Goal: Task Accomplishment & Management: Manage account settings

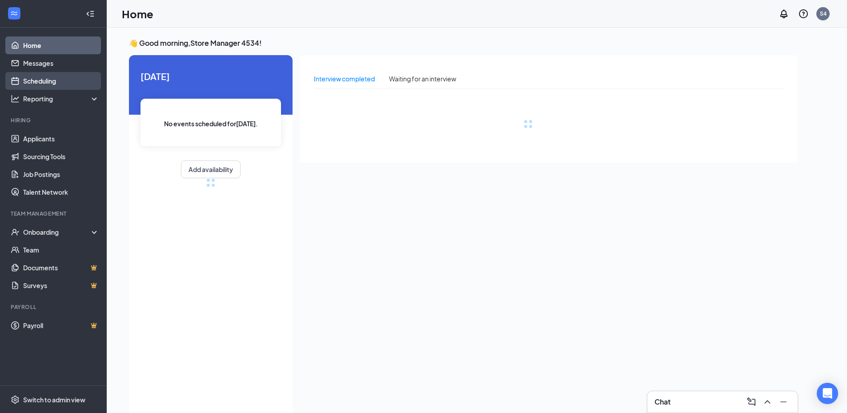
click at [42, 75] on link "Scheduling" at bounding box center [61, 81] width 76 height 18
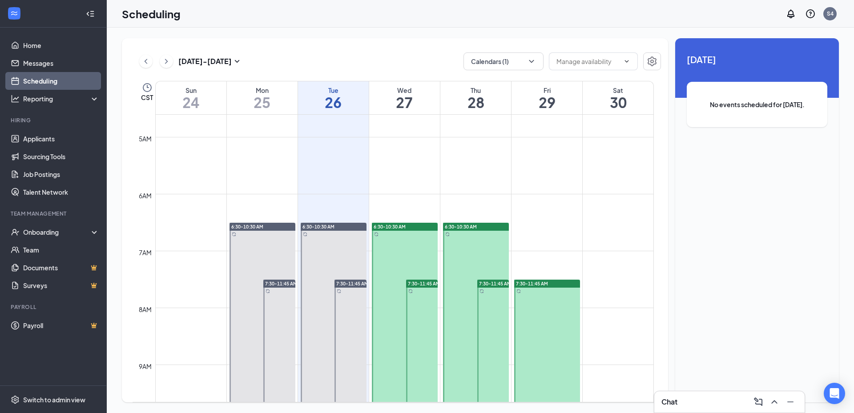
scroll to position [259, 0]
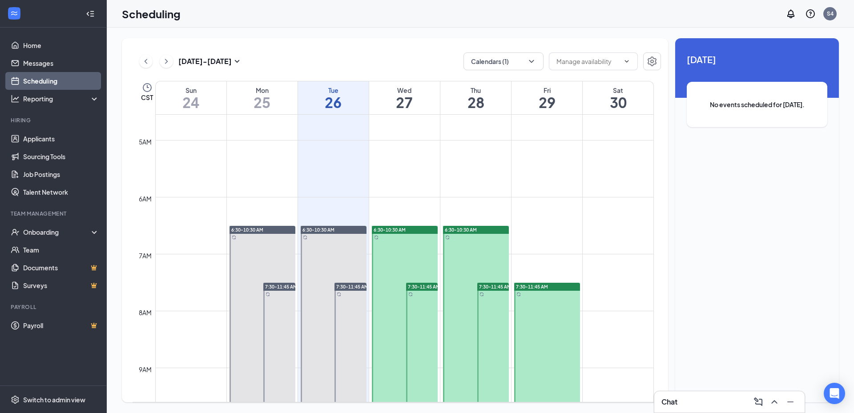
click at [275, 230] on div "6:30-10:30 AM" at bounding box center [262, 230] width 66 height 8
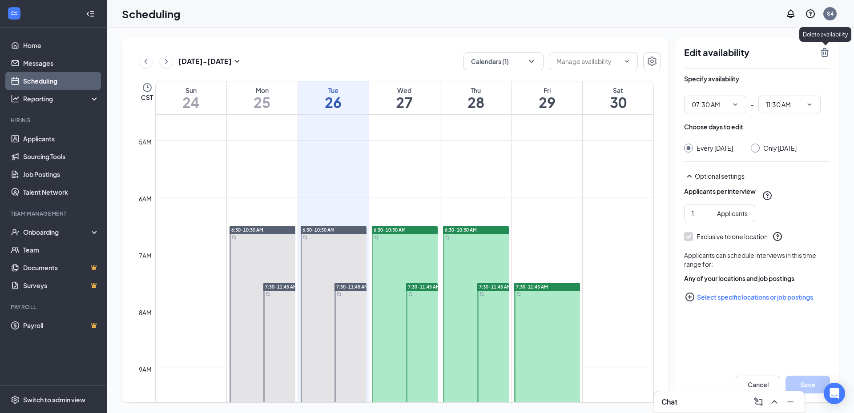
click at [828, 52] on icon "TrashOutline" at bounding box center [824, 52] width 11 height 11
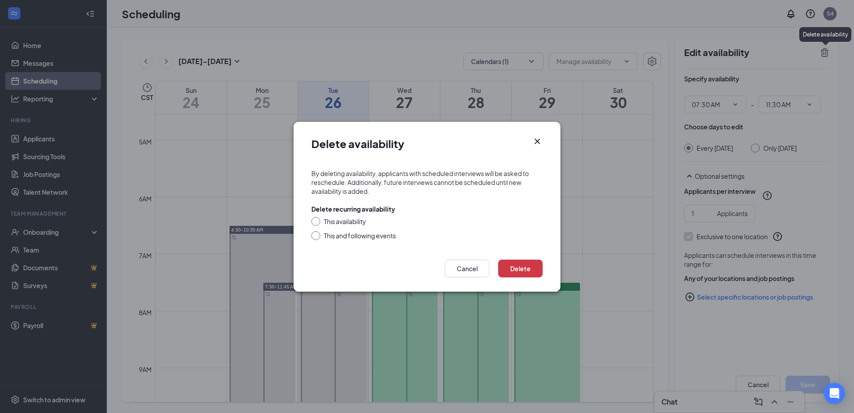
click at [355, 237] on div "This and following events" at bounding box center [360, 235] width 72 height 9
click at [318, 237] on input "This and following events" at bounding box center [314, 234] width 6 height 6
radio input "true"
click at [528, 270] on button "Delete" at bounding box center [520, 269] width 44 height 18
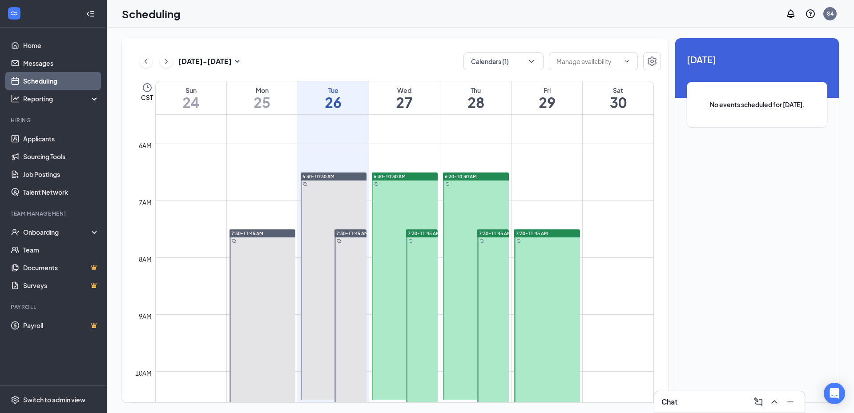
scroll to position [215, 0]
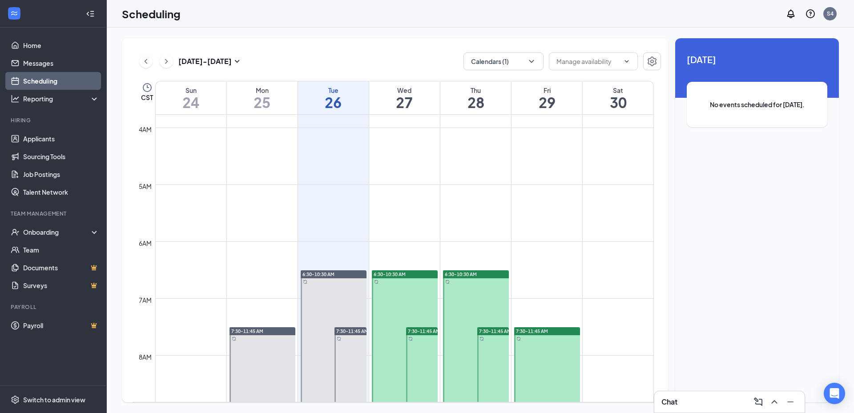
click at [316, 275] on span "6:30-10:30 AM" at bounding box center [318, 274] width 32 height 6
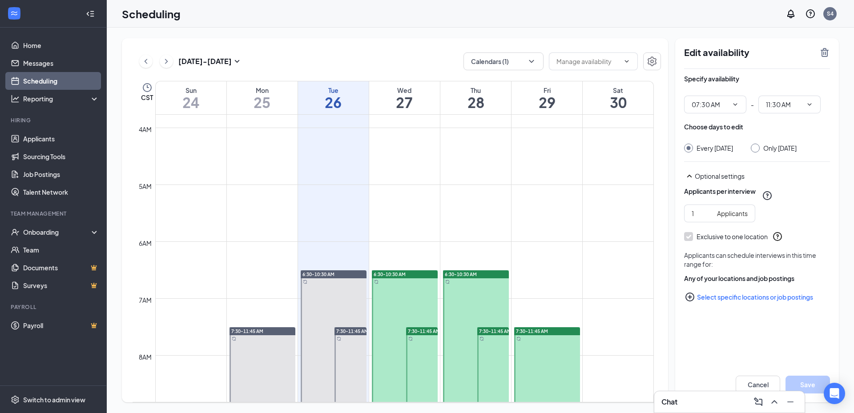
click at [822, 56] on icon "TrashOutline" at bounding box center [825, 52] width 8 height 9
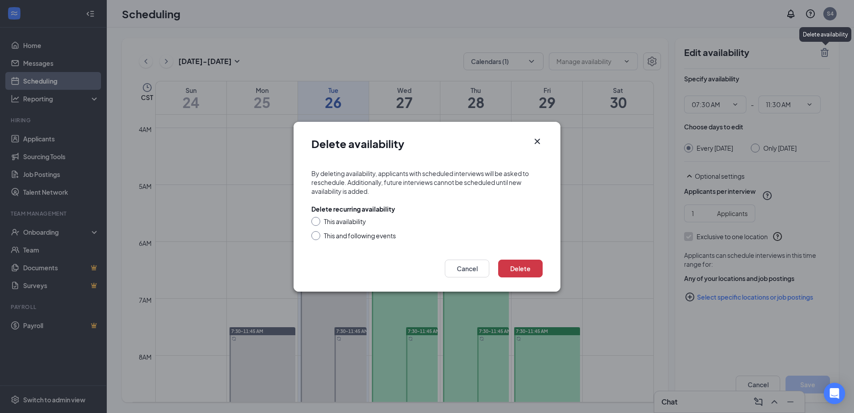
click at [337, 222] on div "This availability" at bounding box center [345, 221] width 42 height 9
click at [318, 222] on input "This availability" at bounding box center [314, 220] width 6 height 6
radio input "true"
click at [345, 235] on div "This and following events" at bounding box center [360, 235] width 72 height 9
click at [318, 235] on input "This and following events" at bounding box center [314, 234] width 6 height 6
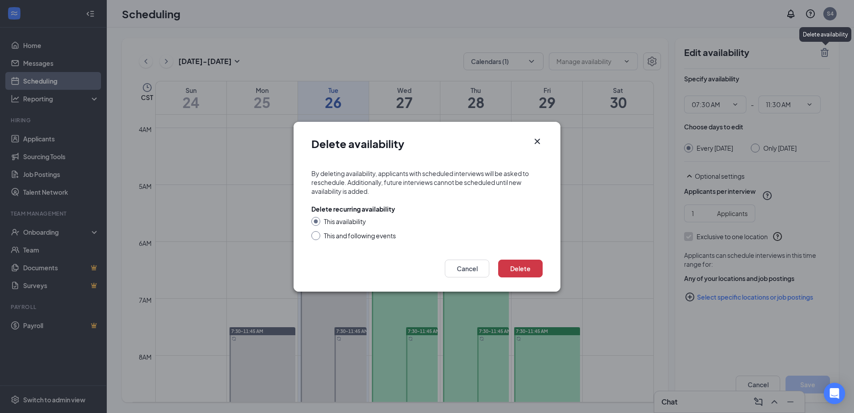
radio input "true"
radio input "false"
click at [517, 265] on button "Delete" at bounding box center [520, 269] width 44 height 18
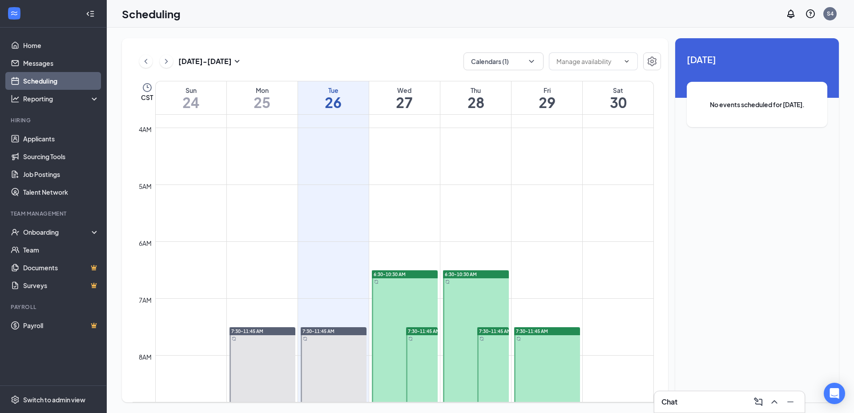
click at [427, 270] on div "6:30-10:30 AM" at bounding box center [404, 384] width 68 height 228
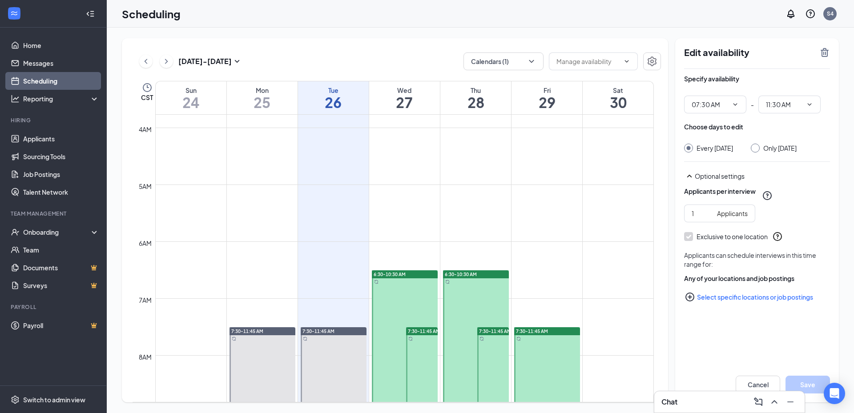
click at [821, 56] on icon "TrashOutline" at bounding box center [824, 52] width 11 height 11
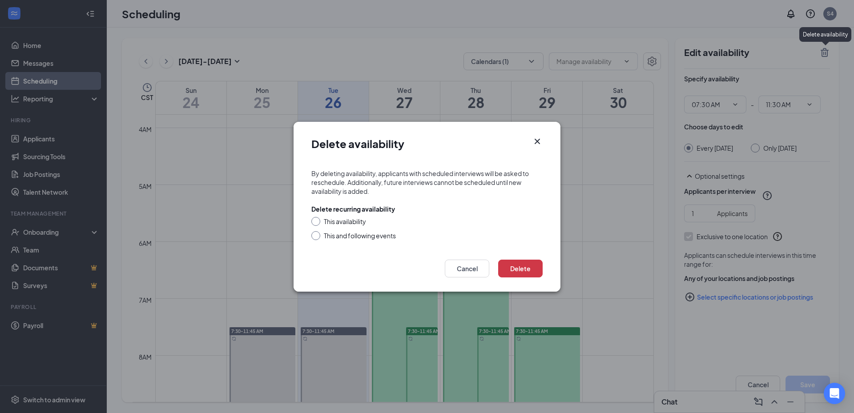
drag, startPoint x: 319, startPoint y: 225, endPoint x: 327, endPoint y: 233, distance: 10.7
click at [322, 227] on div "This availability This and following events" at bounding box center [426, 228] width 231 height 23
click at [331, 235] on div "This and following events" at bounding box center [360, 235] width 72 height 9
click at [318, 235] on input "This and following events" at bounding box center [314, 234] width 6 height 6
radio input "true"
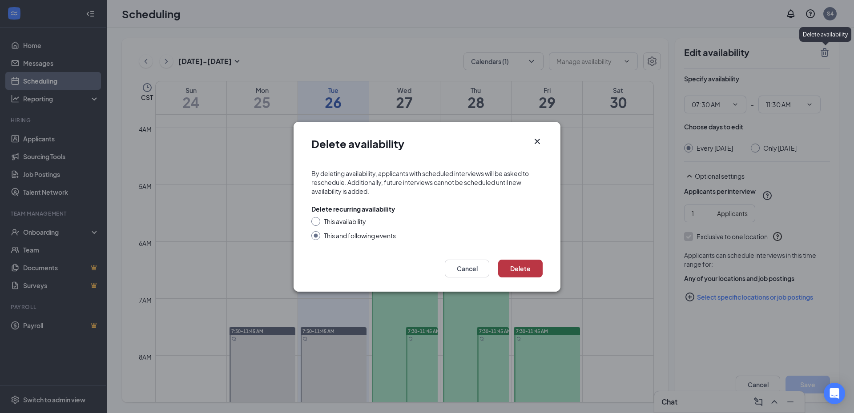
click at [523, 266] on button "Delete" at bounding box center [520, 269] width 44 height 18
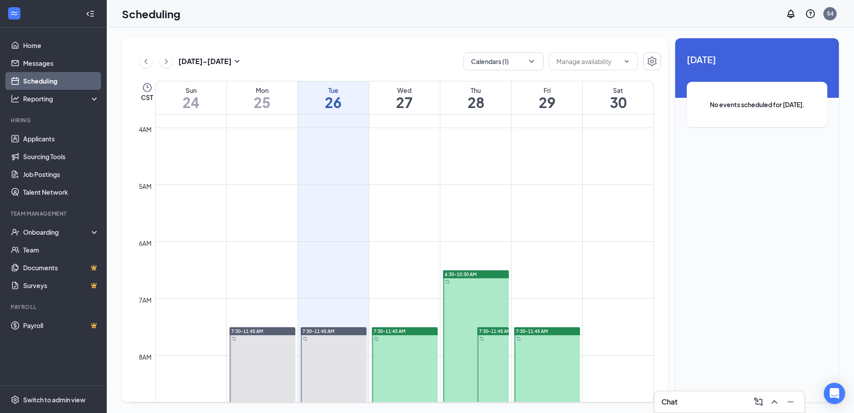
click at [499, 278] on div "6:30-10:30 AM" at bounding box center [476, 274] width 66 height 8
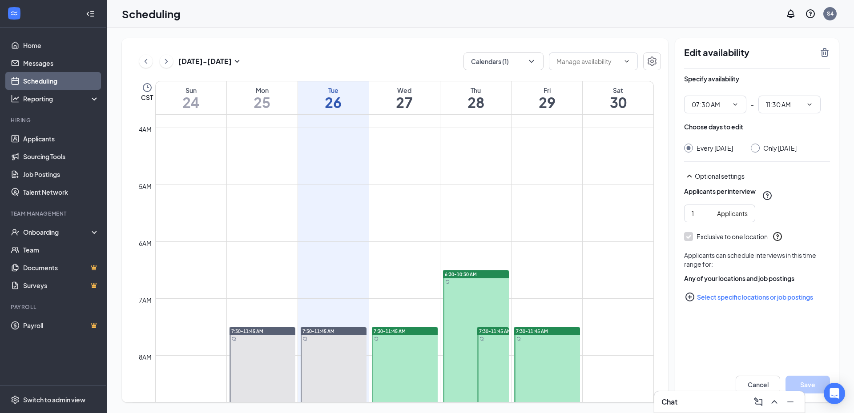
click at [820, 58] on div "Edit availability" at bounding box center [757, 58] width 146 height 22
click at [821, 56] on icon "TrashOutline" at bounding box center [824, 52] width 11 height 11
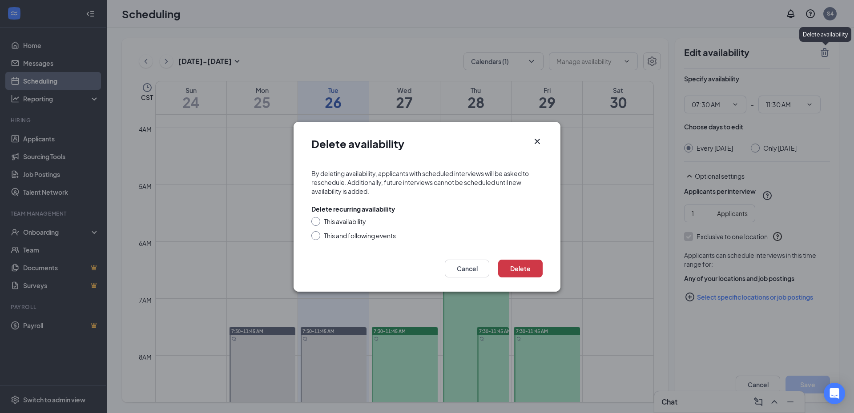
click at [360, 230] on div "This availability This and following events" at bounding box center [426, 228] width 231 height 23
drag, startPoint x: 360, startPoint y: 230, endPoint x: 365, endPoint y: 233, distance: 6.2
click at [365, 233] on div "This and following events" at bounding box center [360, 235] width 72 height 9
click at [318, 233] on input "This and following events" at bounding box center [314, 234] width 6 height 6
radio input "true"
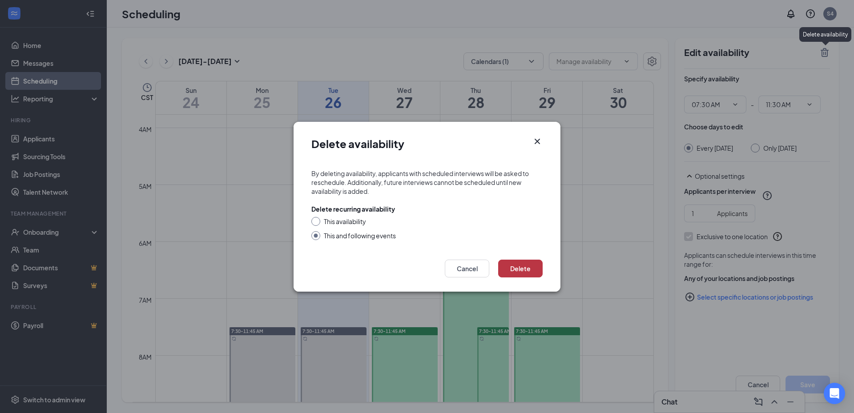
click at [528, 266] on button "Delete" at bounding box center [520, 269] width 44 height 18
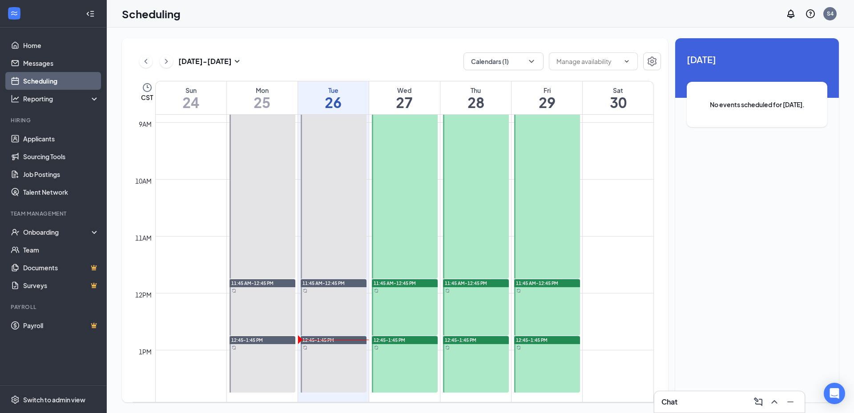
scroll to position [571, 0]
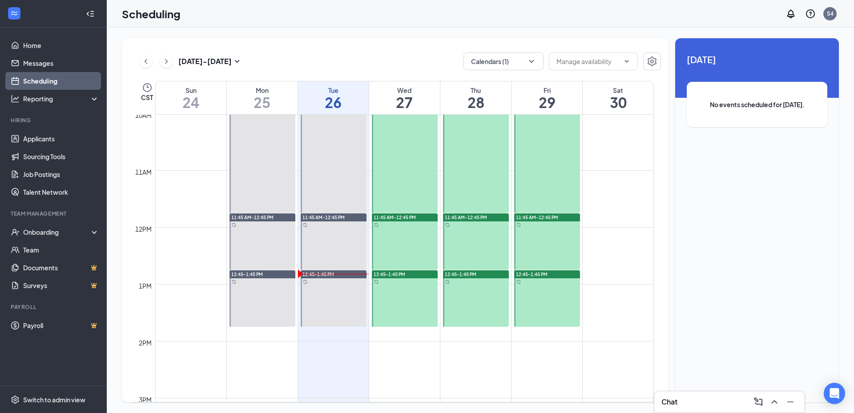
click at [265, 217] on span "11:45 AM-12:45 PM" at bounding box center [252, 217] width 42 height 6
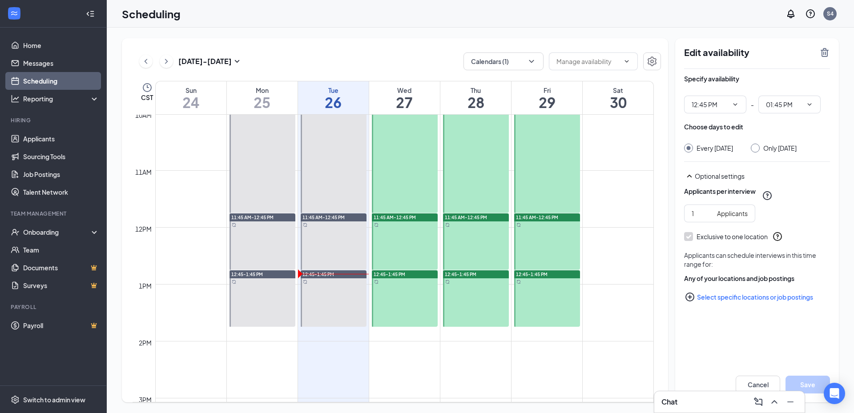
click at [822, 53] on icon "TrashOutline" at bounding box center [825, 52] width 8 height 9
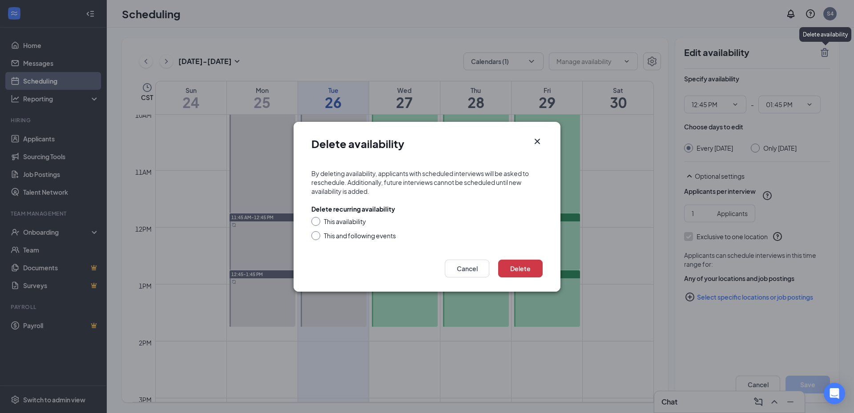
click at [341, 239] on div "This and following events" at bounding box center [360, 235] width 72 height 9
click at [318, 237] on input "This and following events" at bounding box center [314, 234] width 6 height 6
radio input "true"
click at [523, 269] on button "Delete" at bounding box center [520, 269] width 44 height 18
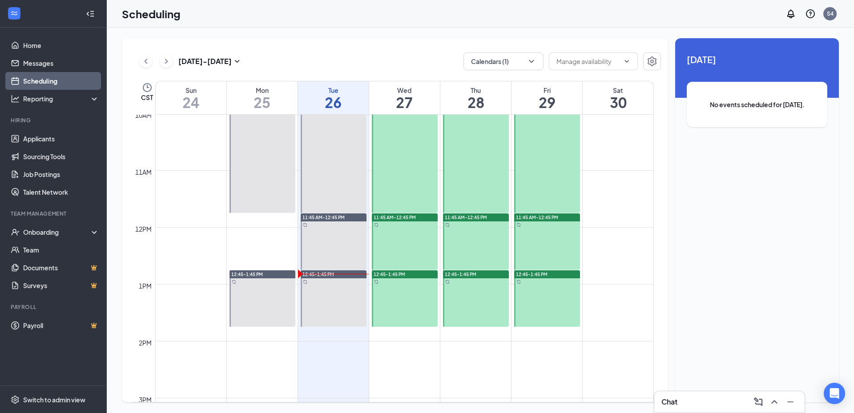
click at [354, 217] on div "11:45 AM-12:45 PM" at bounding box center [334, 217] width 66 height 8
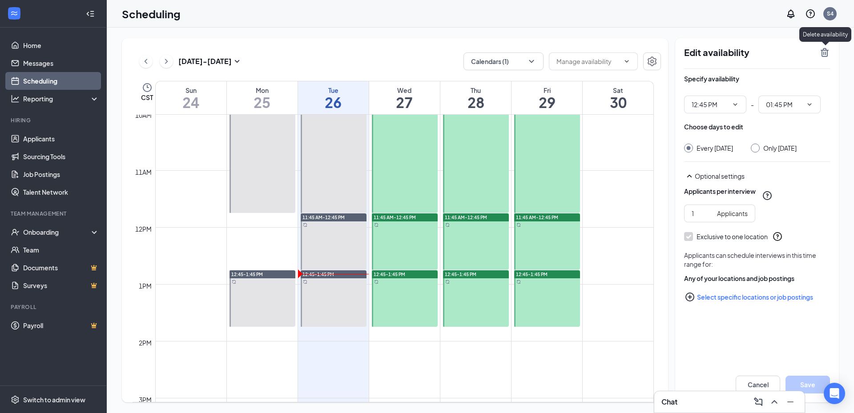
click at [829, 50] on icon "TrashOutline" at bounding box center [824, 52] width 11 height 11
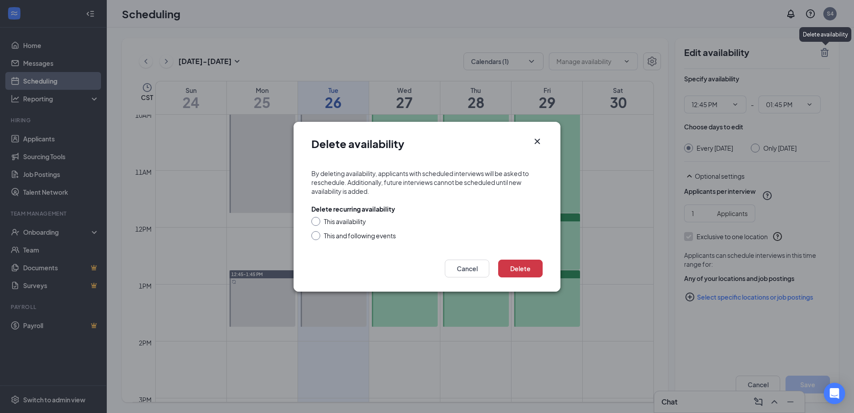
click at [374, 238] on div "This and following events" at bounding box center [360, 235] width 72 height 9
click at [318, 237] on input "This and following events" at bounding box center [314, 234] width 6 height 6
radio input "true"
click at [524, 270] on button "Delete" at bounding box center [520, 269] width 44 height 18
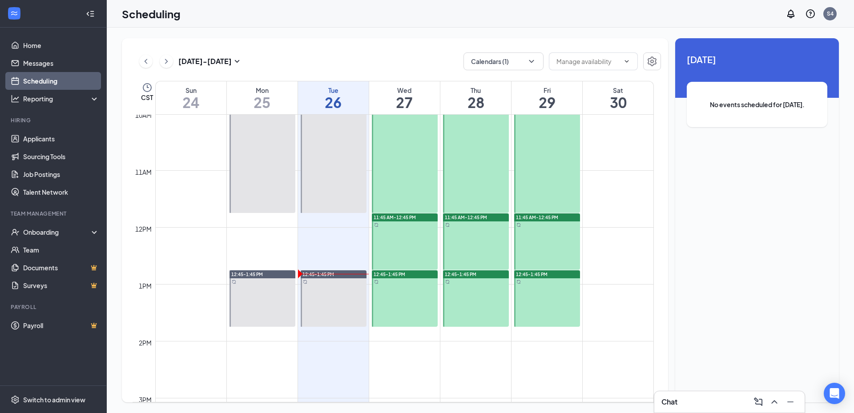
click at [411, 219] on span "11:45 AM-12:45 PM" at bounding box center [395, 217] width 42 height 6
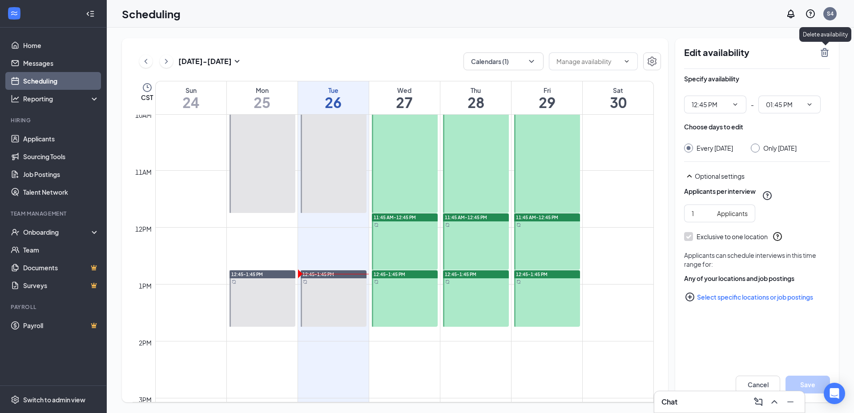
click at [821, 54] on icon "TrashOutline" at bounding box center [824, 52] width 11 height 11
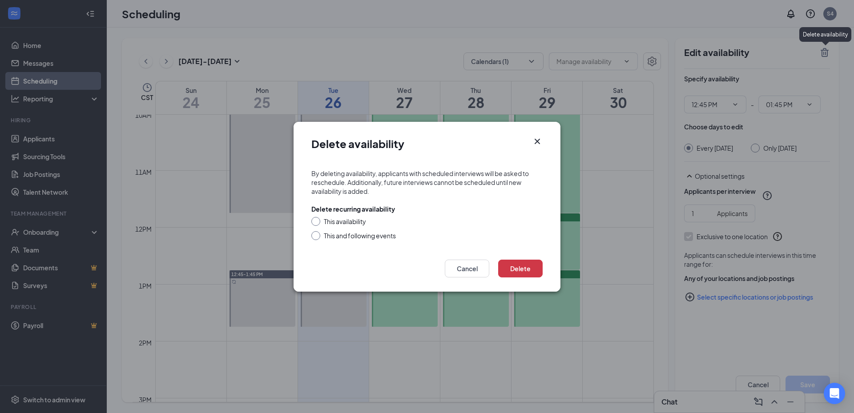
drag, startPoint x: 370, startPoint y: 236, endPoint x: 374, endPoint y: 238, distance: 5.0
click at [371, 237] on div "This and following events" at bounding box center [360, 235] width 72 height 9
click at [318, 237] on input "This and following events" at bounding box center [314, 234] width 6 height 6
radio input "true"
click at [524, 273] on button "Delete" at bounding box center [520, 269] width 44 height 18
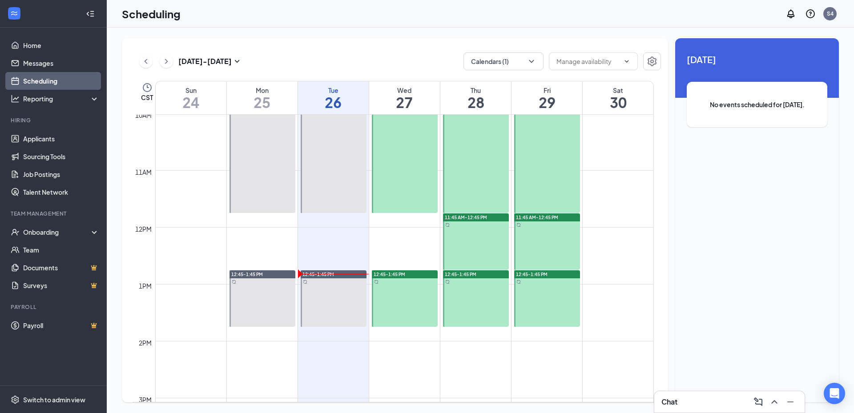
click at [476, 219] on span "11:45 AM-12:45 PM" at bounding box center [466, 217] width 42 height 6
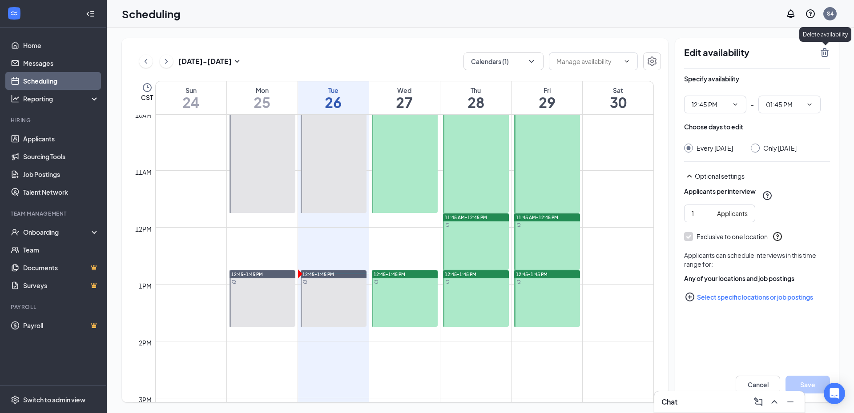
click at [824, 48] on icon "TrashOutline" at bounding box center [824, 52] width 11 height 11
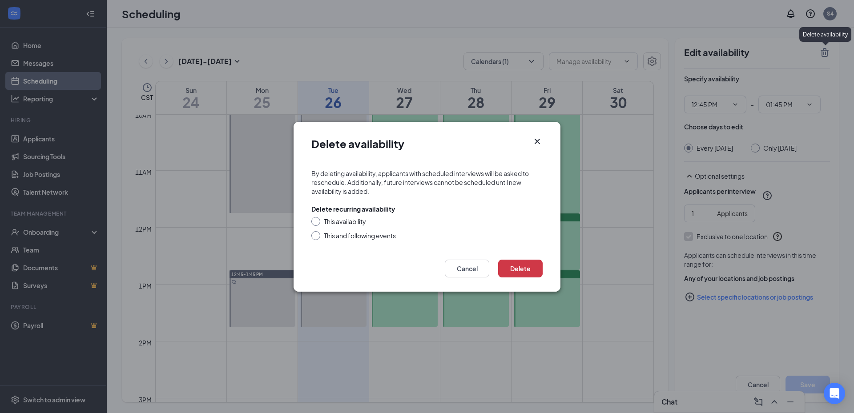
click at [350, 231] on div "This and following events" at bounding box center [360, 235] width 72 height 9
click at [318, 231] on input "This and following events" at bounding box center [314, 234] width 6 height 6
radio input "true"
click at [506, 258] on div "Delete Cancel" at bounding box center [427, 271] width 267 height 41
click at [511, 266] on button "Delete" at bounding box center [520, 269] width 44 height 18
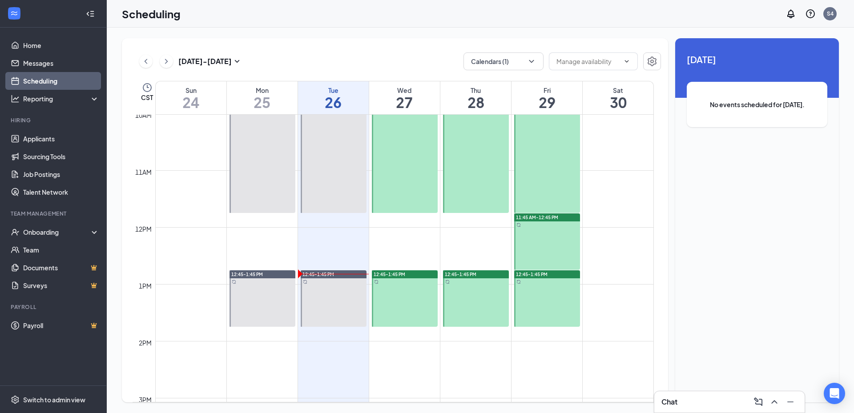
click at [541, 216] on span "11:45 AM-12:45 PM" at bounding box center [537, 217] width 42 height 6
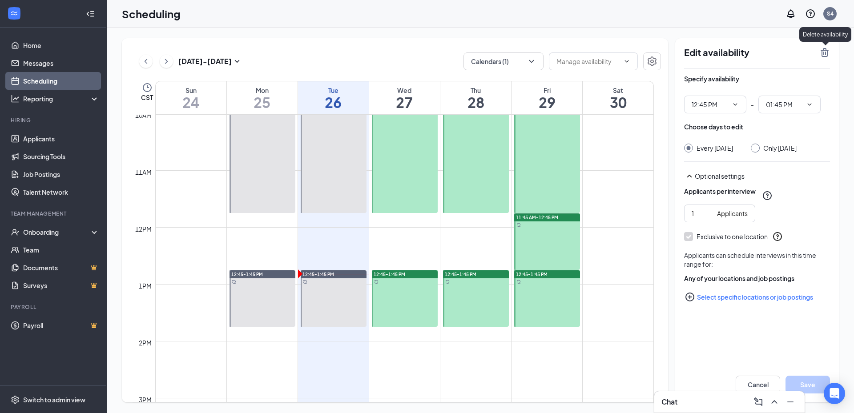
drag, startPoint x: 822, startPoint y: 56, endPoint x: 768, endPoint y: 66, distance: 55.7
click at [823, 58] on div "Edit availability" at bounding box center [757, 58] width 146 height 22
click at [831, 48] on div "Edit availability Specify availability 12:45 PM - 01:45 PM Choose days to edit …" at bounding box center [757, 220] width 164 height 364
click at [551, 221] on div "11:45 AM-12:45 PM" at bounding box center [547, 217] width 66 height 8
click at [565, 213] on div "11:45 AM-12:45 PM" at bounding box center [547, 217] width 66 height 8
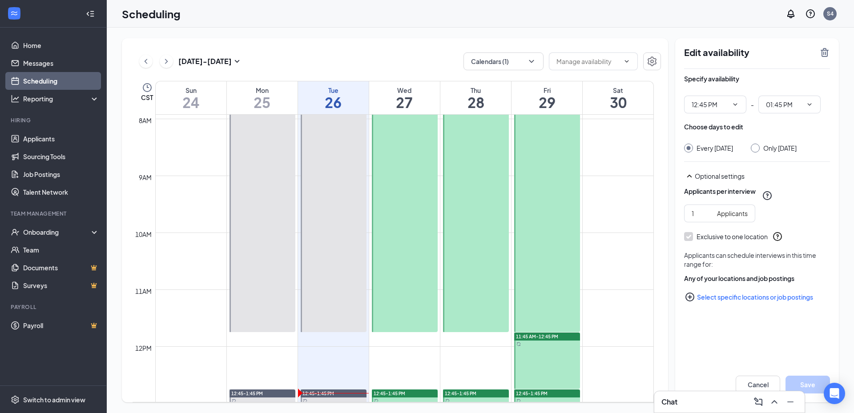
scroll to position [571, 0]
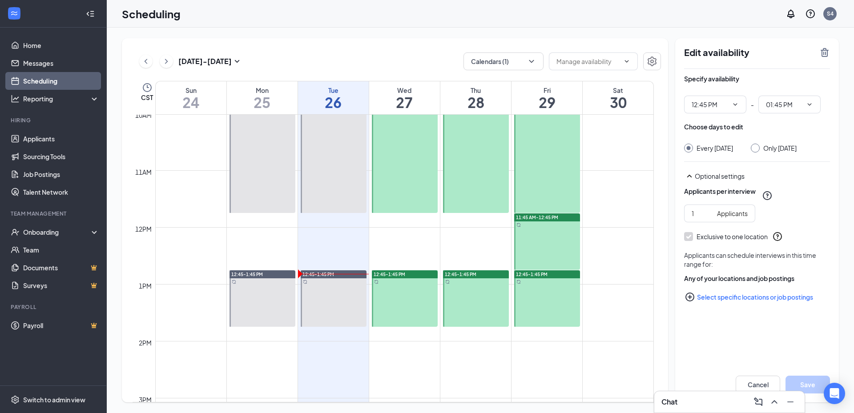
click at [538, 218] on span "11:45 AM-12:45 PM" at bounding box center [537, 217] width 42 height 6
click at [832, 54] on div "Edit availability Specify availability 12:45 PM - 01:45 PM Choose days to edit …" at bounding box center [757, 220] width 164 height 364
click at [822, 58] on div "Edit availability" at bounding box center [757, 58] width 146 height 22
click at [822, 54] on icon "TrashOutline" at bounding box center [825, 52] width 8 height 9
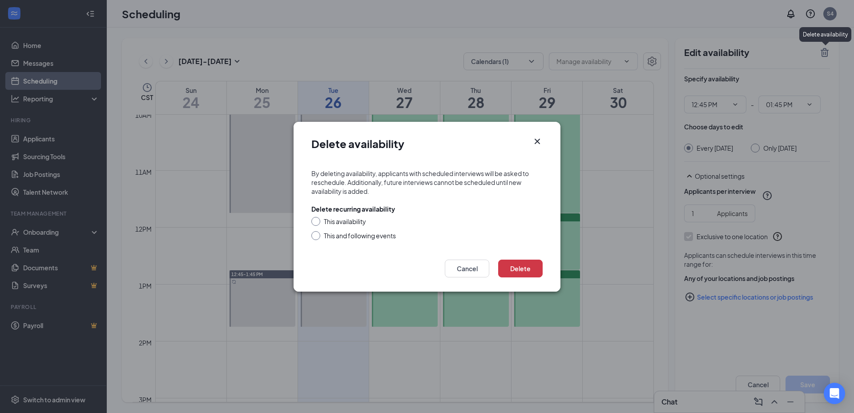
click at [381, 232] on div "This and following events" at bounding box center [360, 235] width 72 height 9
click at [318, 232] on input "This and following events" at bounding box center [314, 234] width 6 height 6
radio input "true"
click at [520, 264] on button "Delete" at bounding box center [520, 269] width 44 height 18
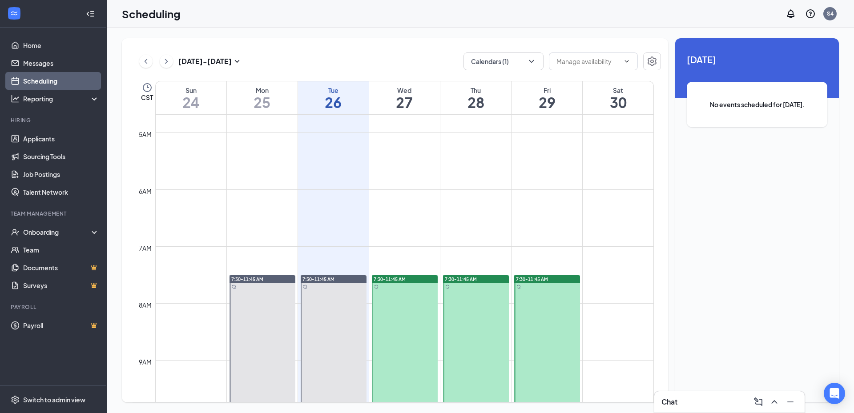
scroll to position [348, 0]
